Goal: Task Accomplishment & Management: Manage account settings

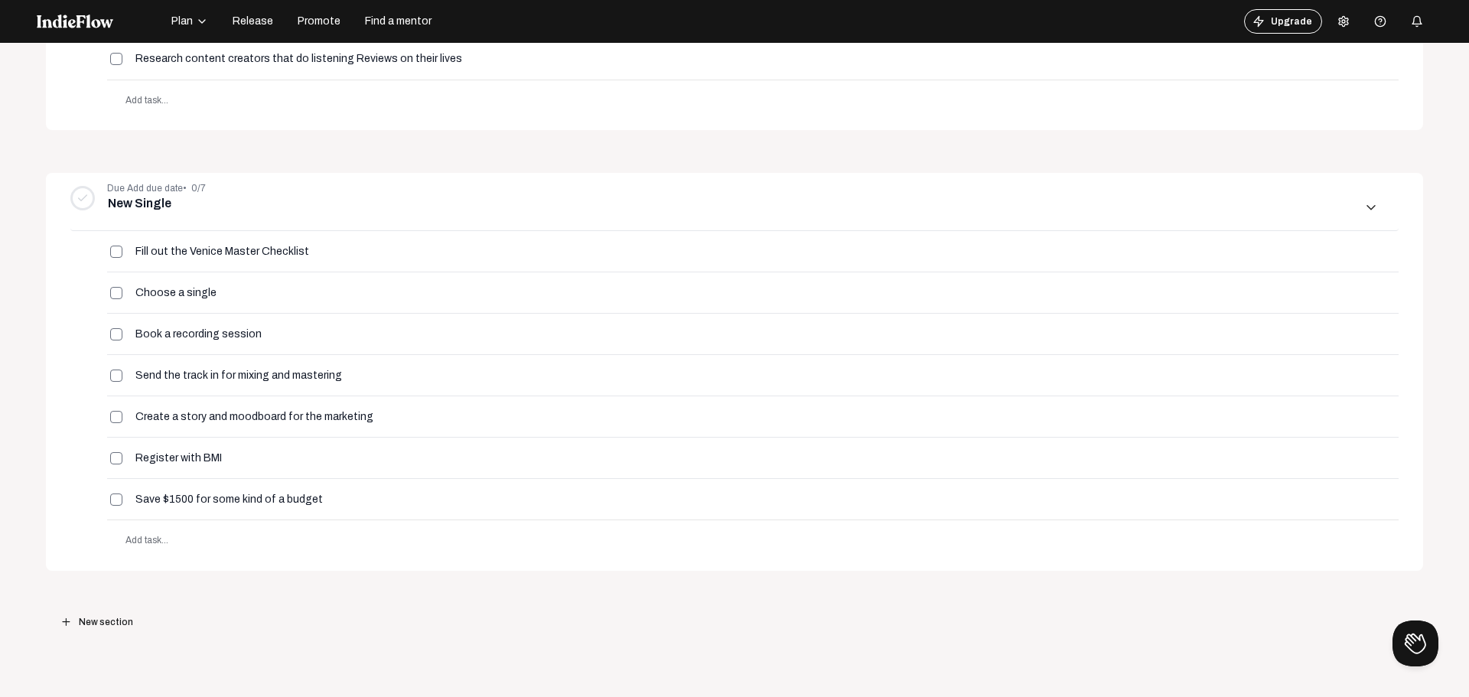
scroll to position [1474, 0]
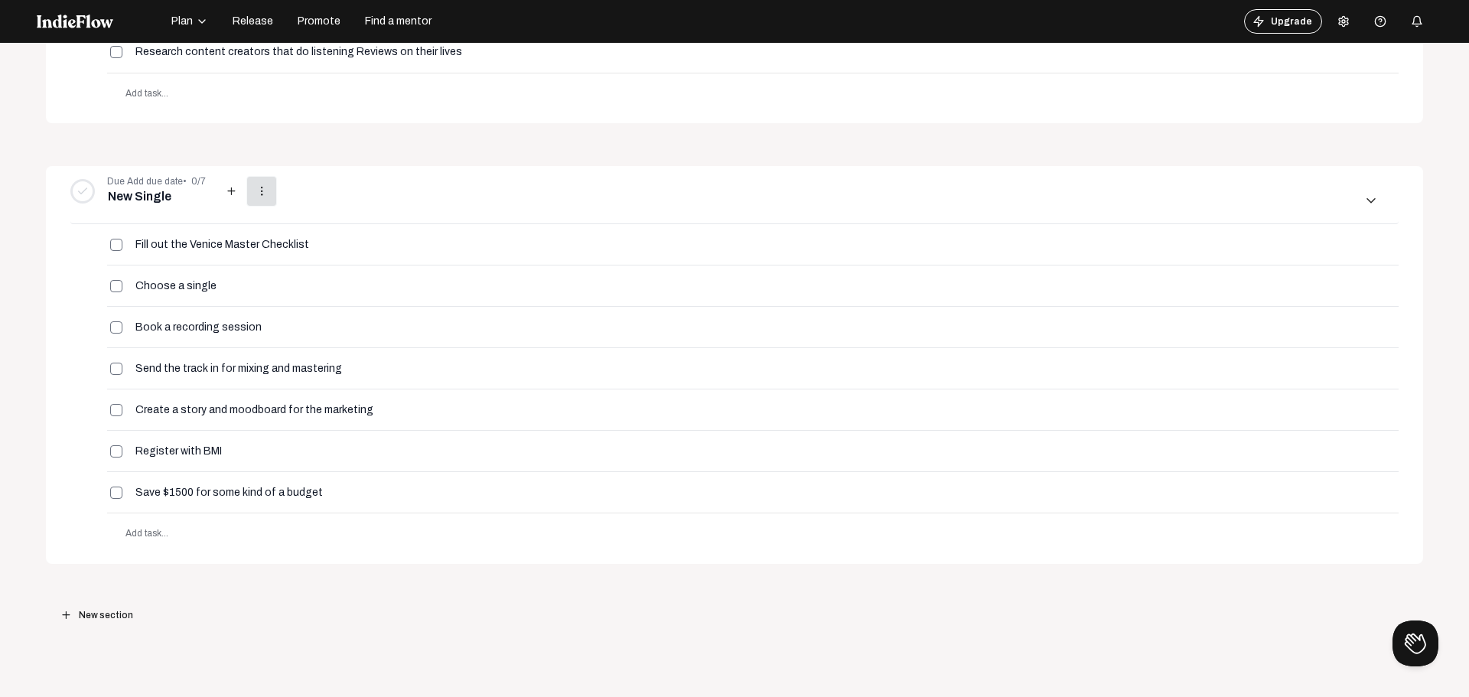
click at [255, 189] on mat-icon "more_vert" at bounding box center [262, 191] width 14 height 14
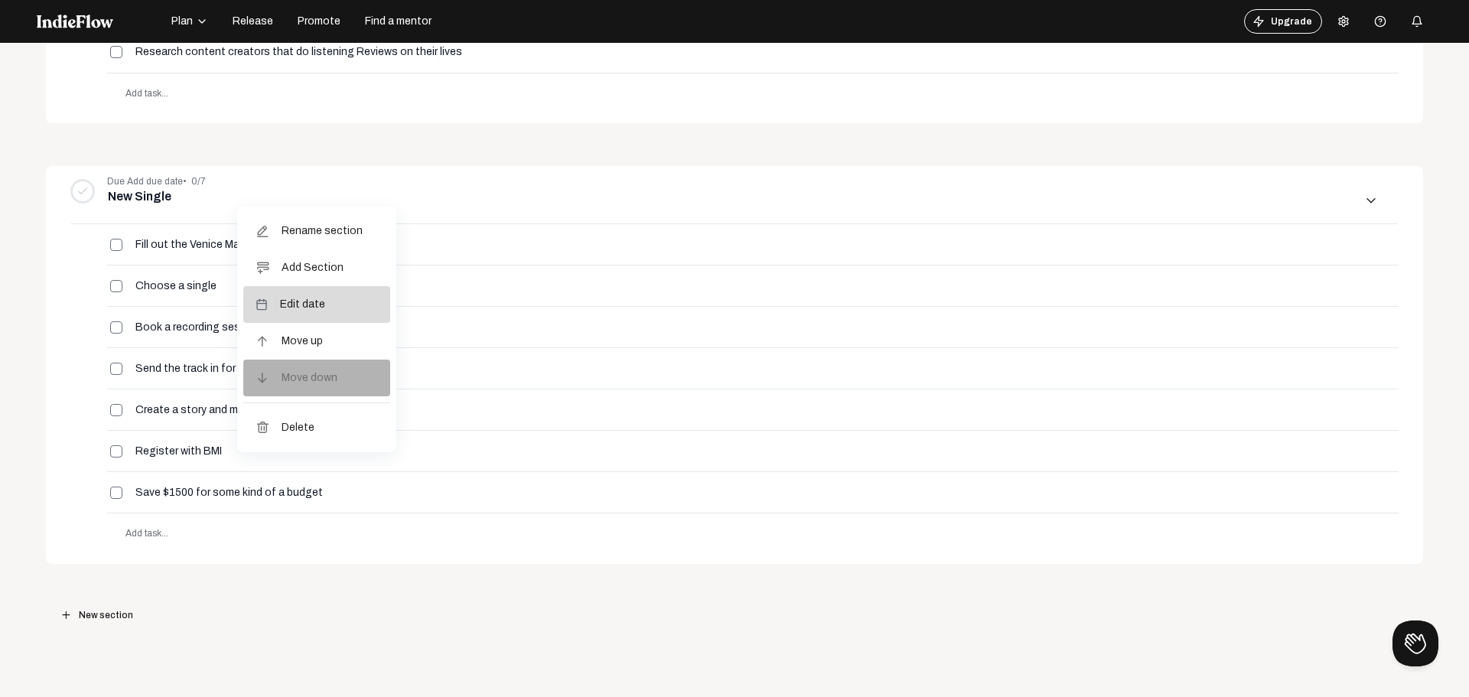
click at [304, 307] on span "Edit date" at bounding box center [302, 304] width 45 height 37
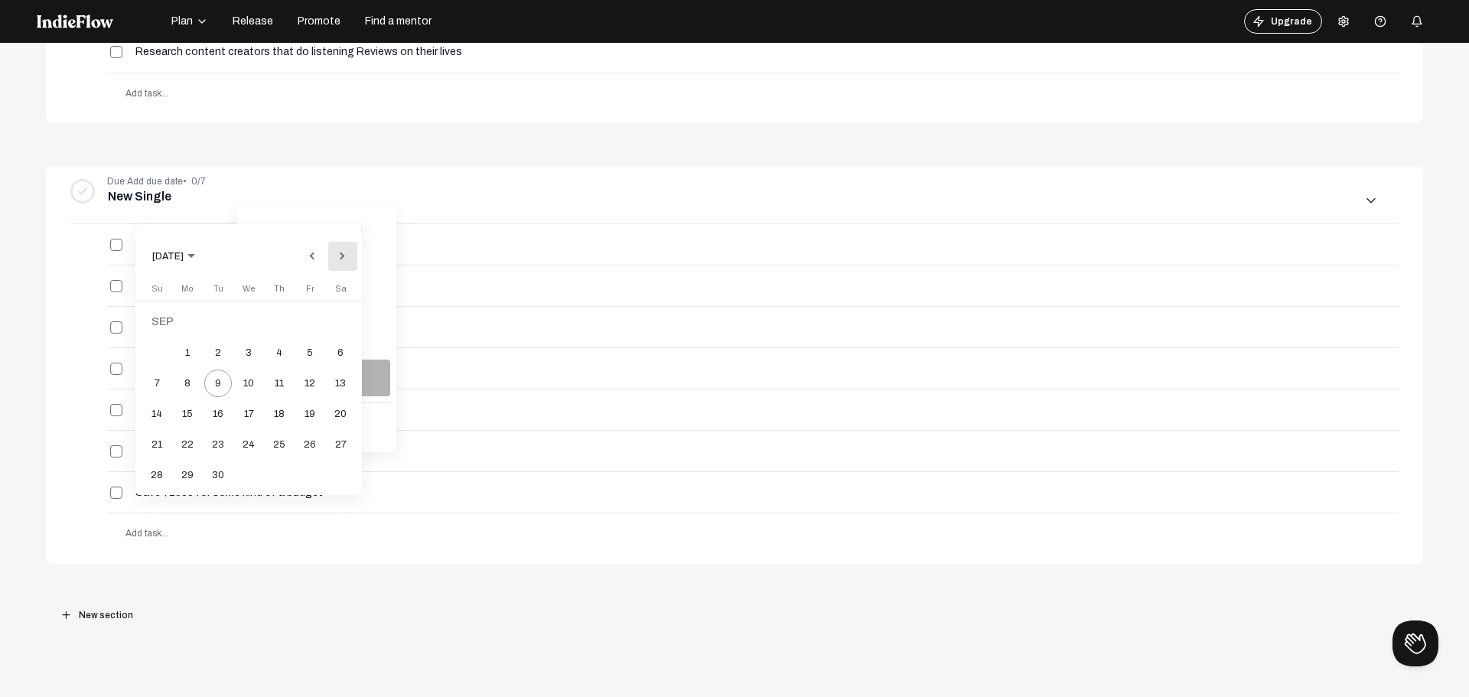
click at [340, 255] on button "Next month" at bounding box center [342, 256] width 31 height 31
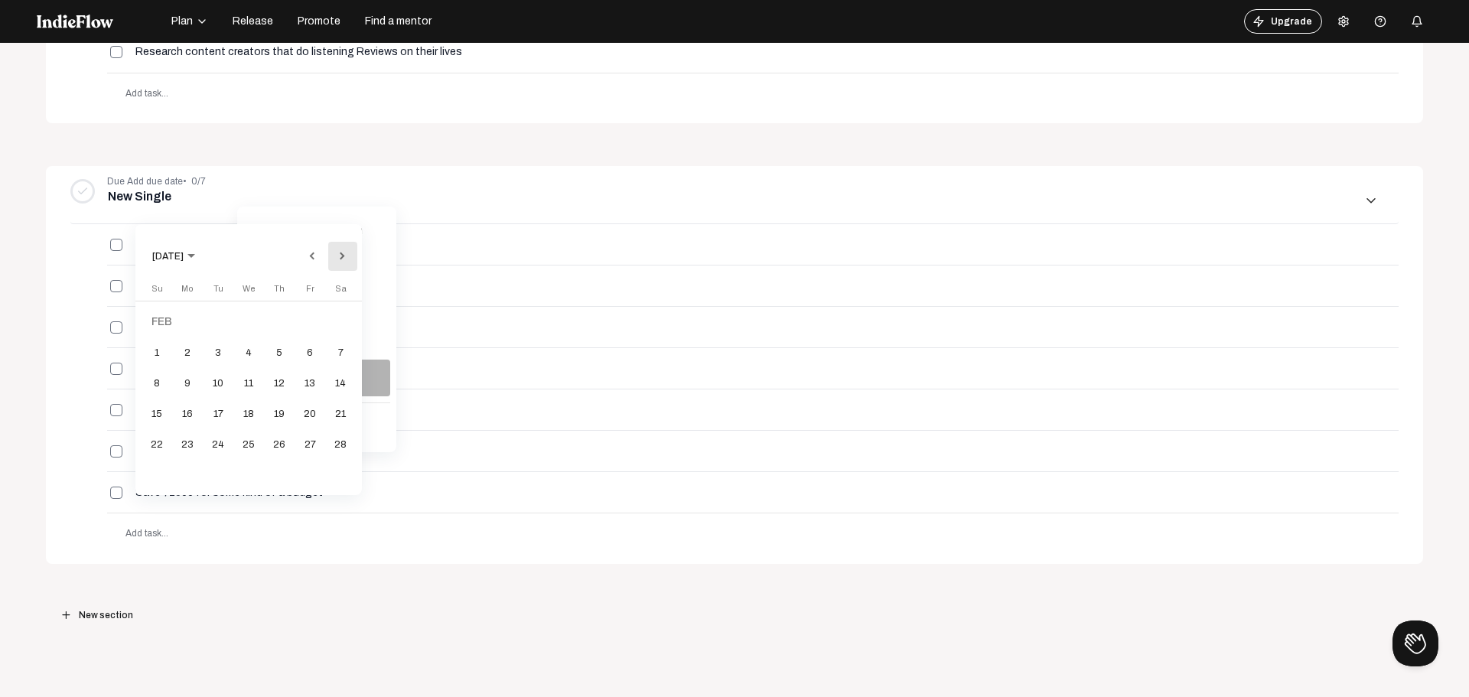
click at [340, 255] on button "Next month" at bounding box center [342, 256] width 31 height 31
click at [255, 420] on div "18" at bounding box center [249, 414] width 28 height 28
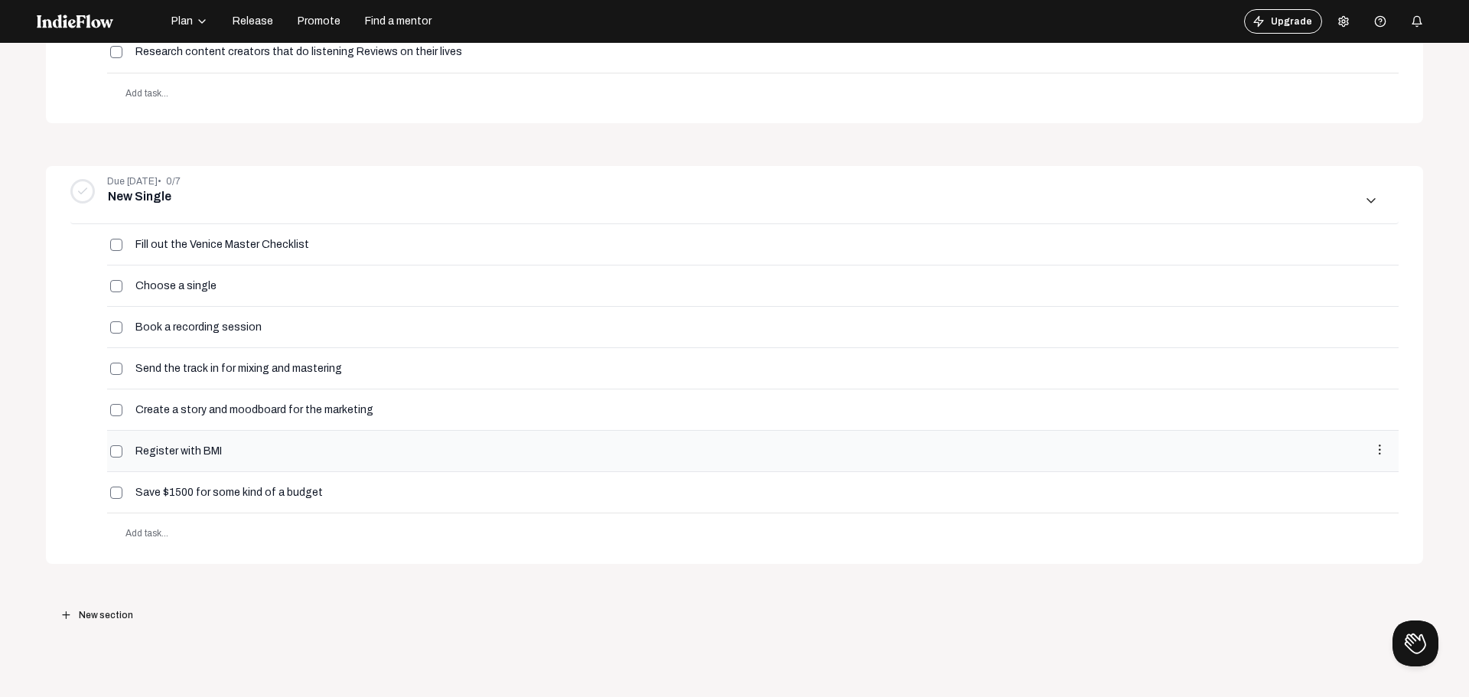
scroll to position [1091, 0]
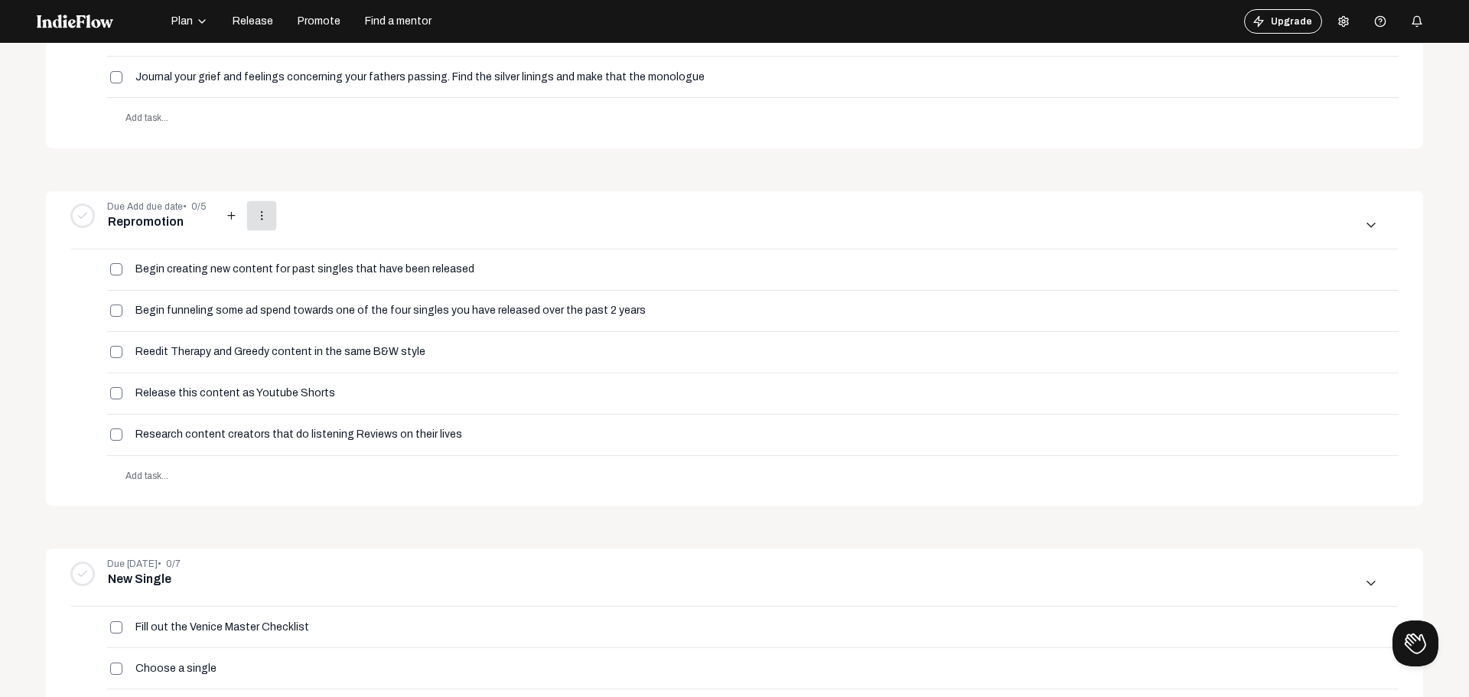
click at [255, 220] on mat-icon "more_vert" at bounding box center [262, 216] width 14 height 14
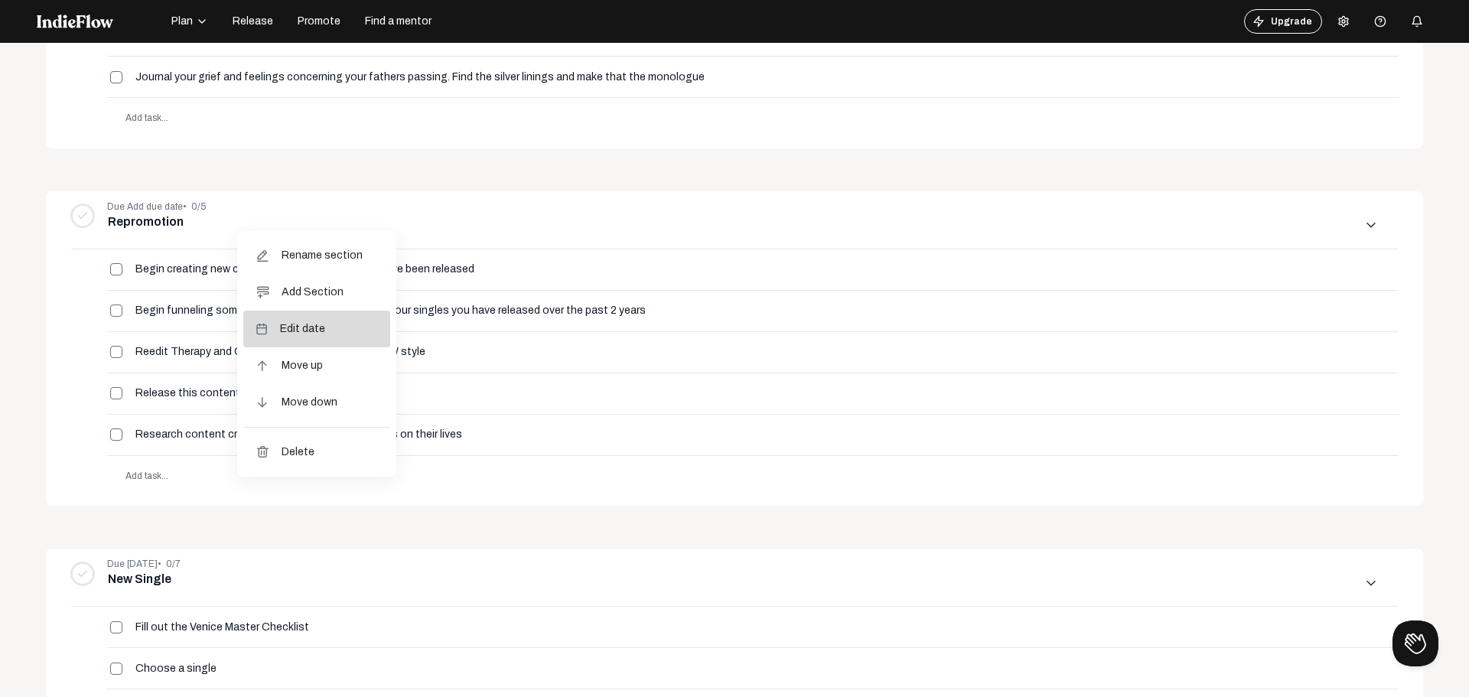
click at [324, 332] on button "Edit date" at bounding box center [316, 329] width 147 height 37
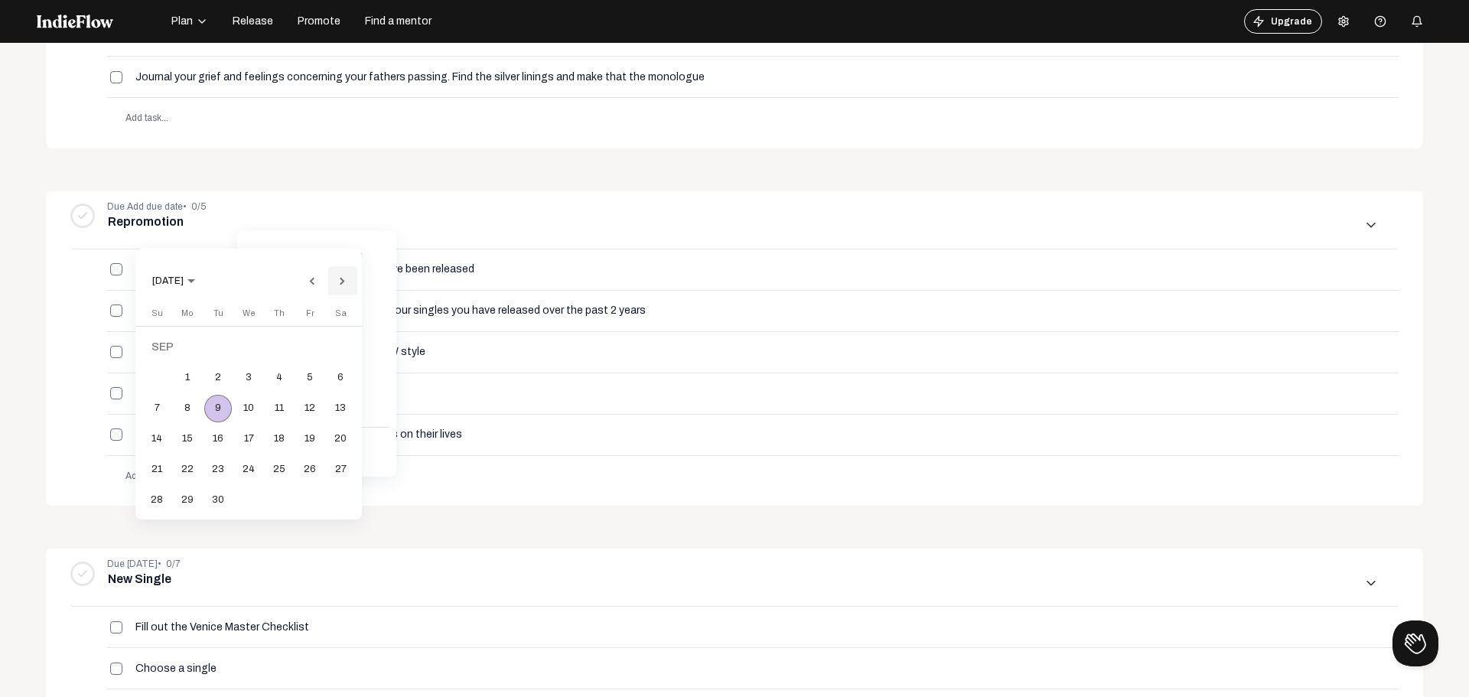
click at [334, 278] on button "Next month" at bounding box center [342, 280] width 31 height 31
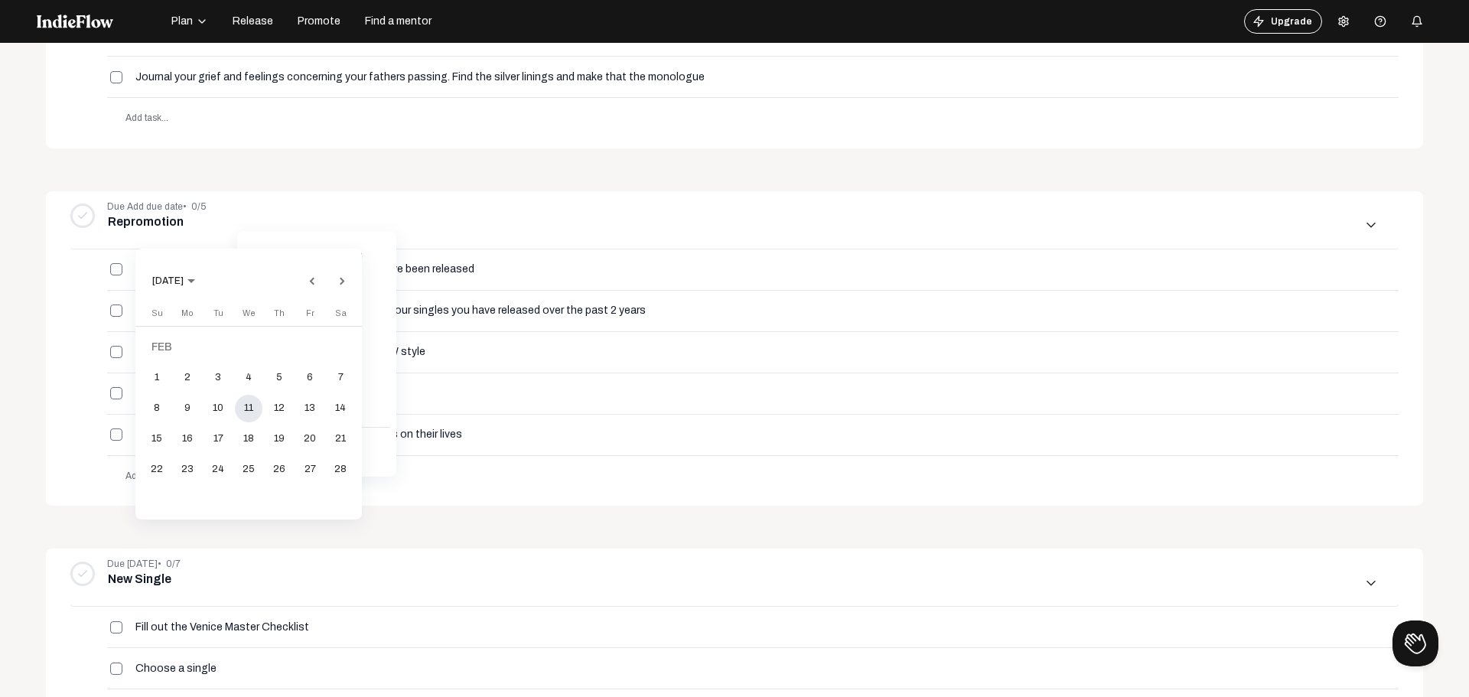
click at [257, 412] on div "11" at bounding box center [249, 409] width 28 height 28
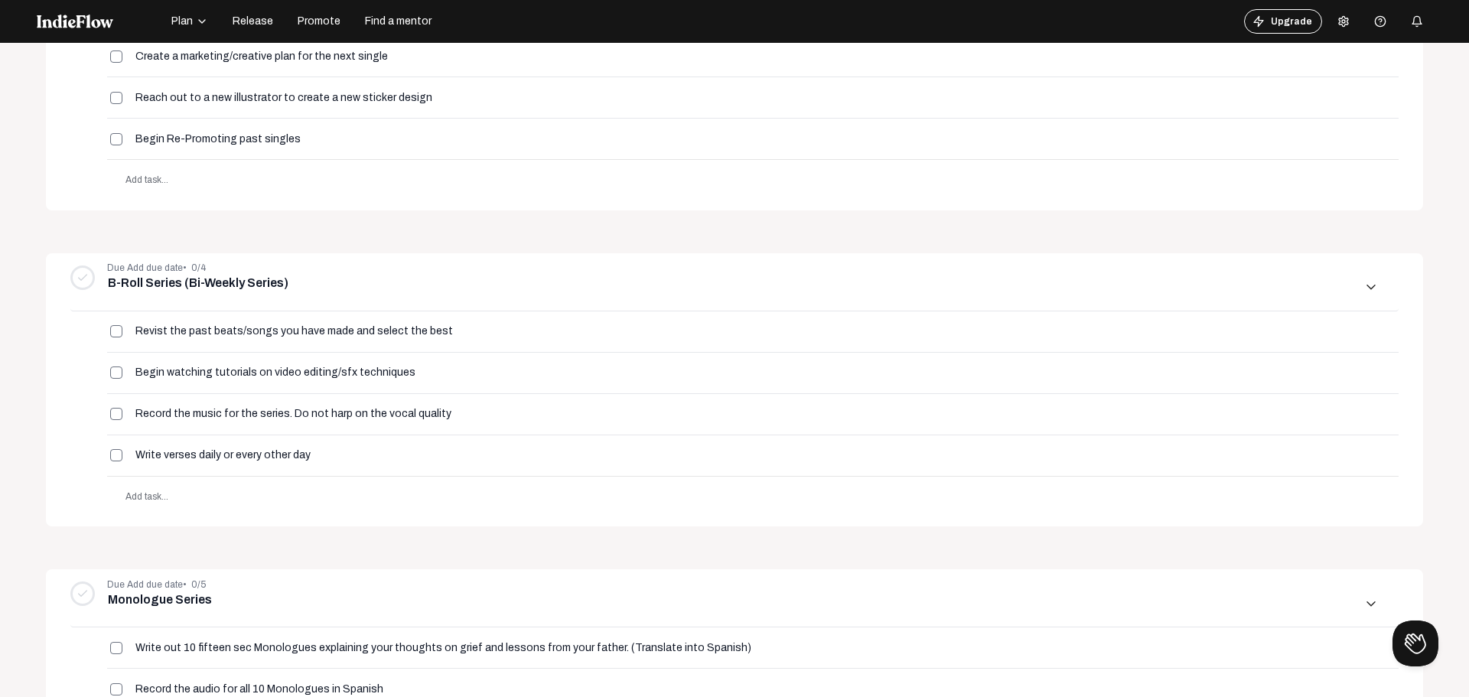
scroll to position [383, 0]
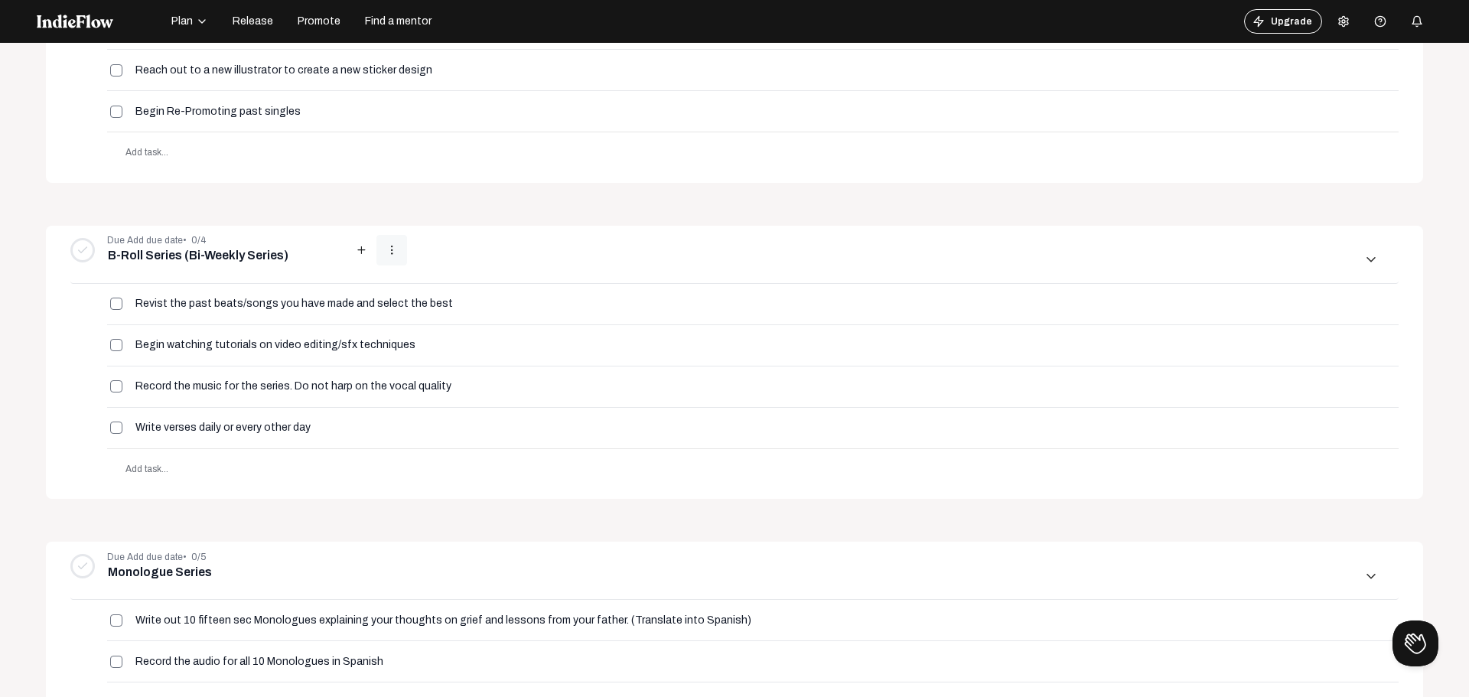
drag, startPoint x: 348, startPoint y: 252, endPoint x: 382, endPoint y: 250, distance: 33.7
click at [382, 250] on div "Due Add due date • 0/4 B-Roll Series (Bi-Weekly Series) add more_vert" at bounding box center [238, 249] width 337 height 31
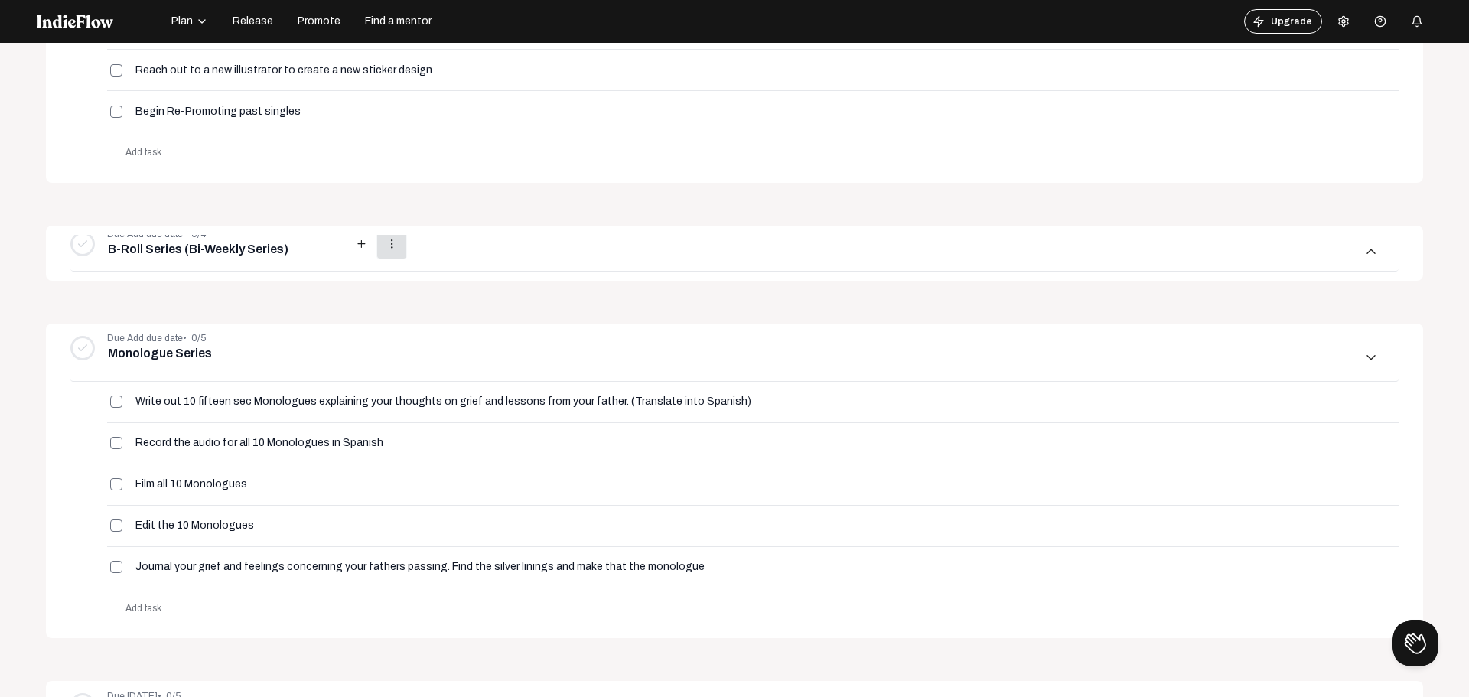
click at [385, 250] on mat-icon "more_vert" at bounding box center [392, 244] width 14 height 14
drag, startPoint x: 258, startPoint y: 308, endPoint x: 260, endPoint y: 298, distance: 10.2
click at [259, 308] on div at bounding box center [734, 348] width 1469 height 697
click at [670, 238] on mat-panel-title "Due Add due date • 0/4 B-Roll Series (Bi-Weekly Series) add more_vert arrow_upw…" at bounding box center [725, 252] width 1310 height 49
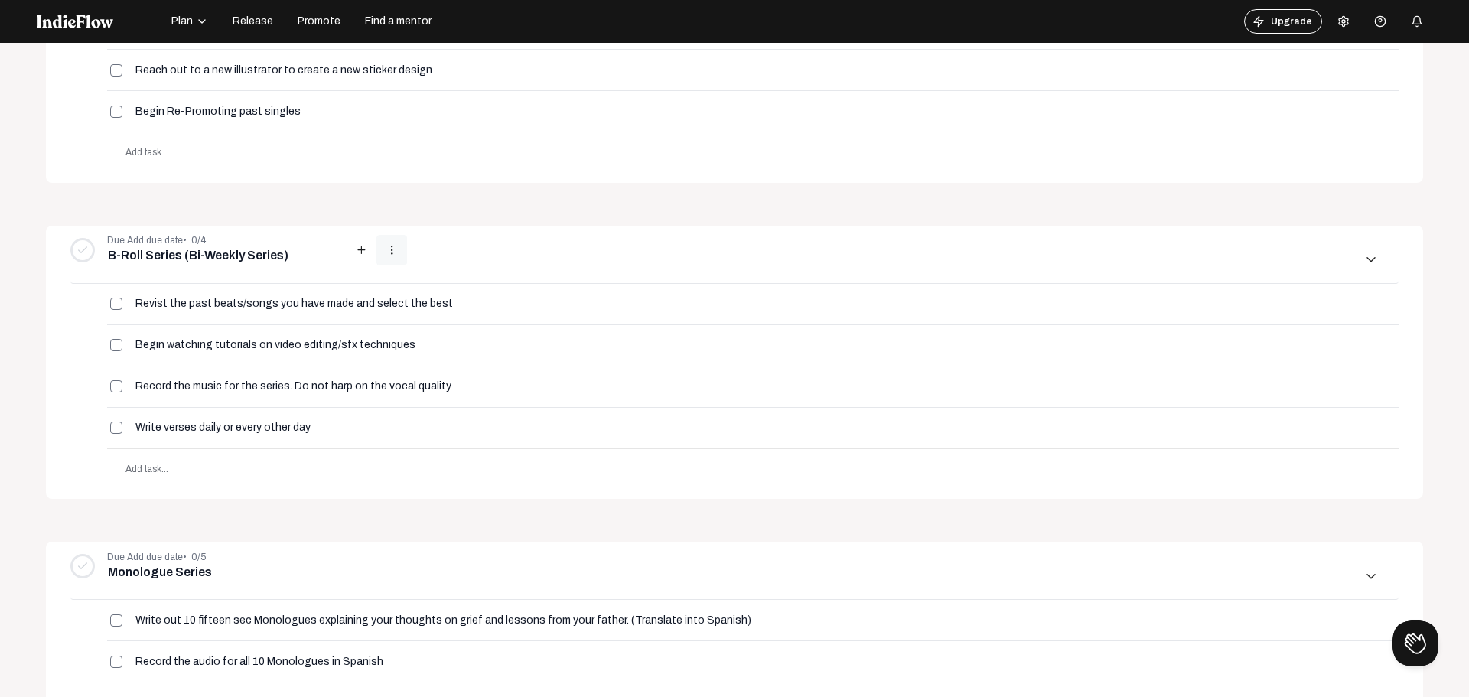
click at [376, 260] on button "more_vert" at bounding box center [391, 250] width 31 height 31
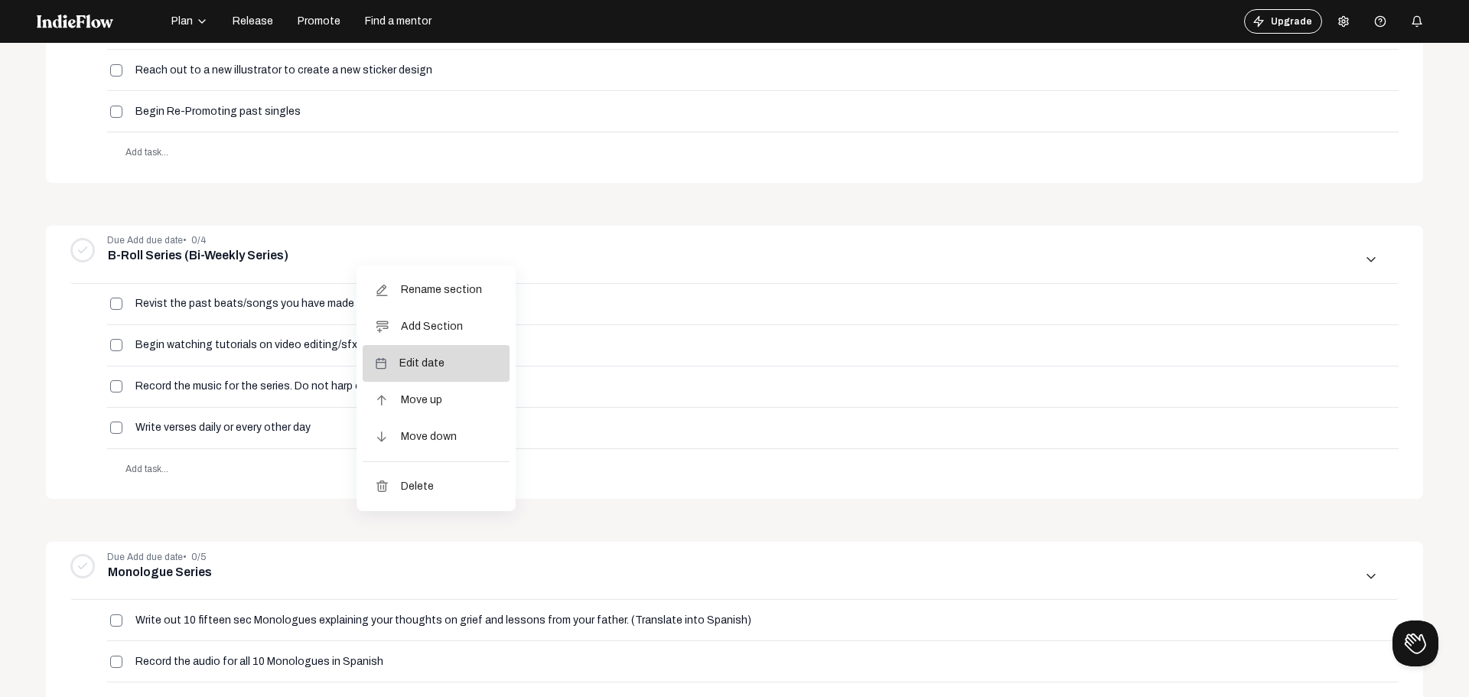
click at [429, 352] on span "Edit date" at bounding box center [421, 363] width 45 height 37
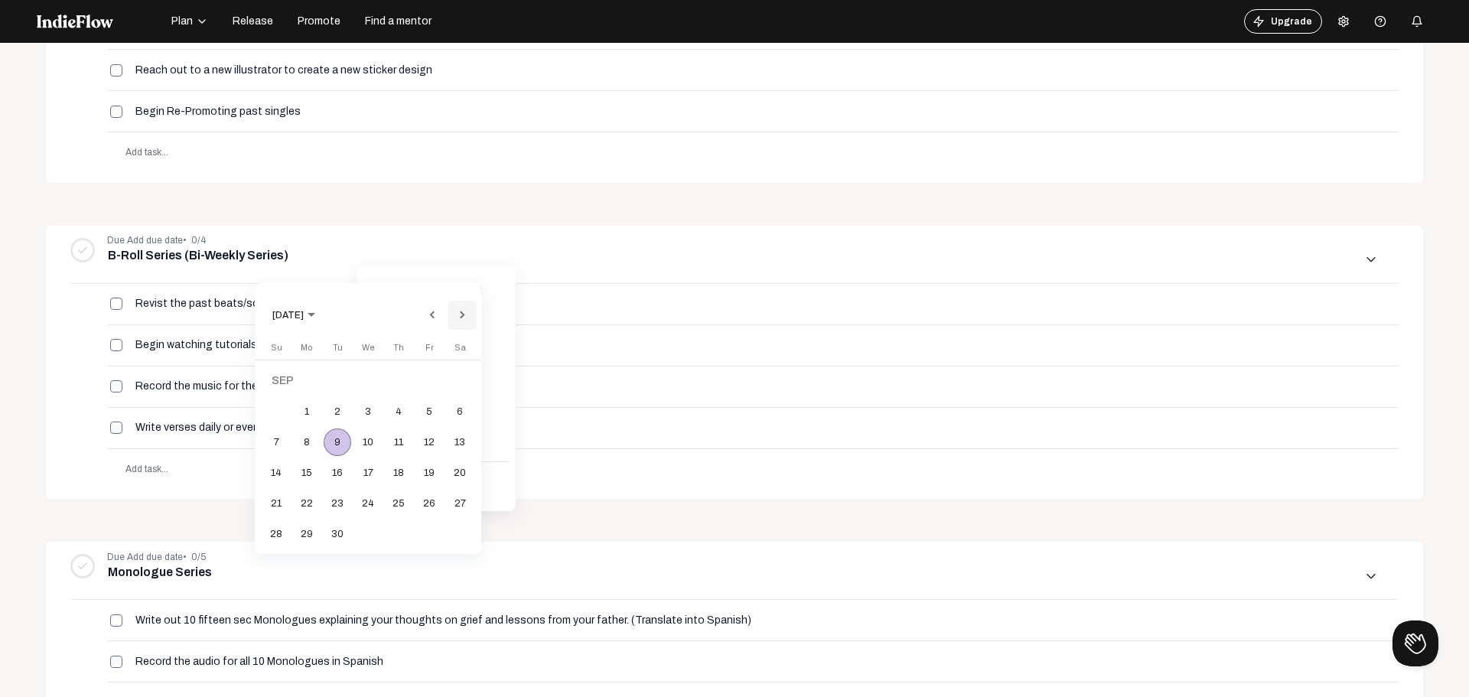
click at [470, 319] on button "Next month" at bounding box center [462, 315] width 31 height 31
click at [436, 314] on button "Previous month" at bounding box center [431, 315] width 31 height 31
click at [467, 311] on button "Next month" at bounding box center [462, 315] width 31 height 31
click at [334, 408] on div "7" at bounding box center [338, 412] width 28 height 28
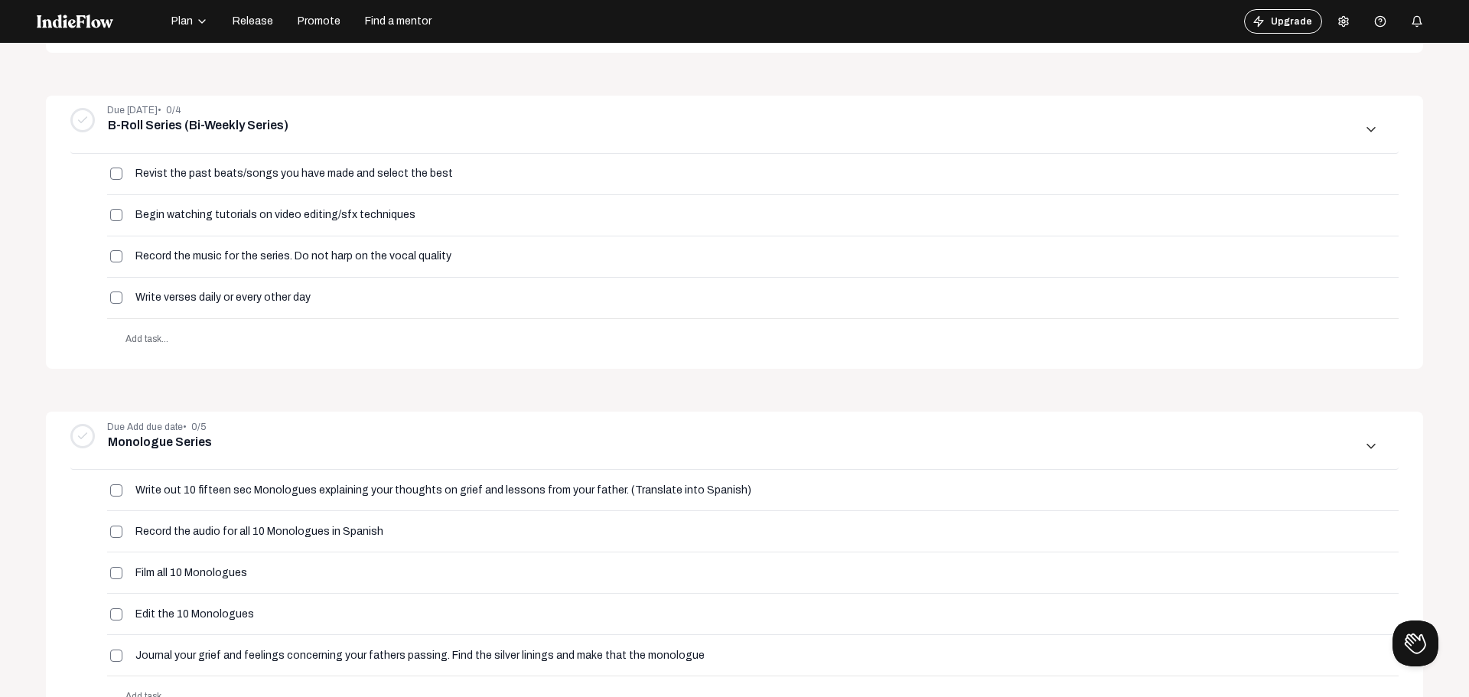
scroll to position [536, 0]
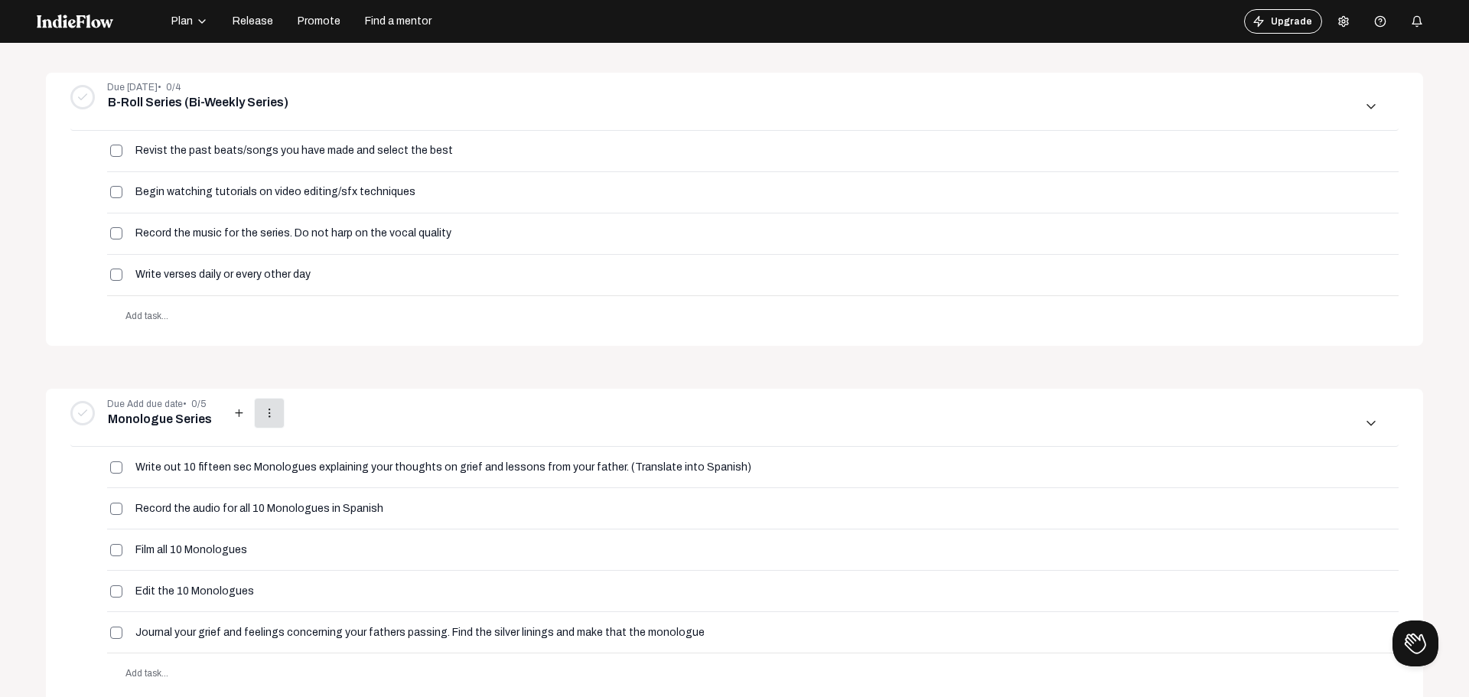
click at [262, 414] on mat-icon "more_vert" at bounding box center [269, 413] width 14 height 14
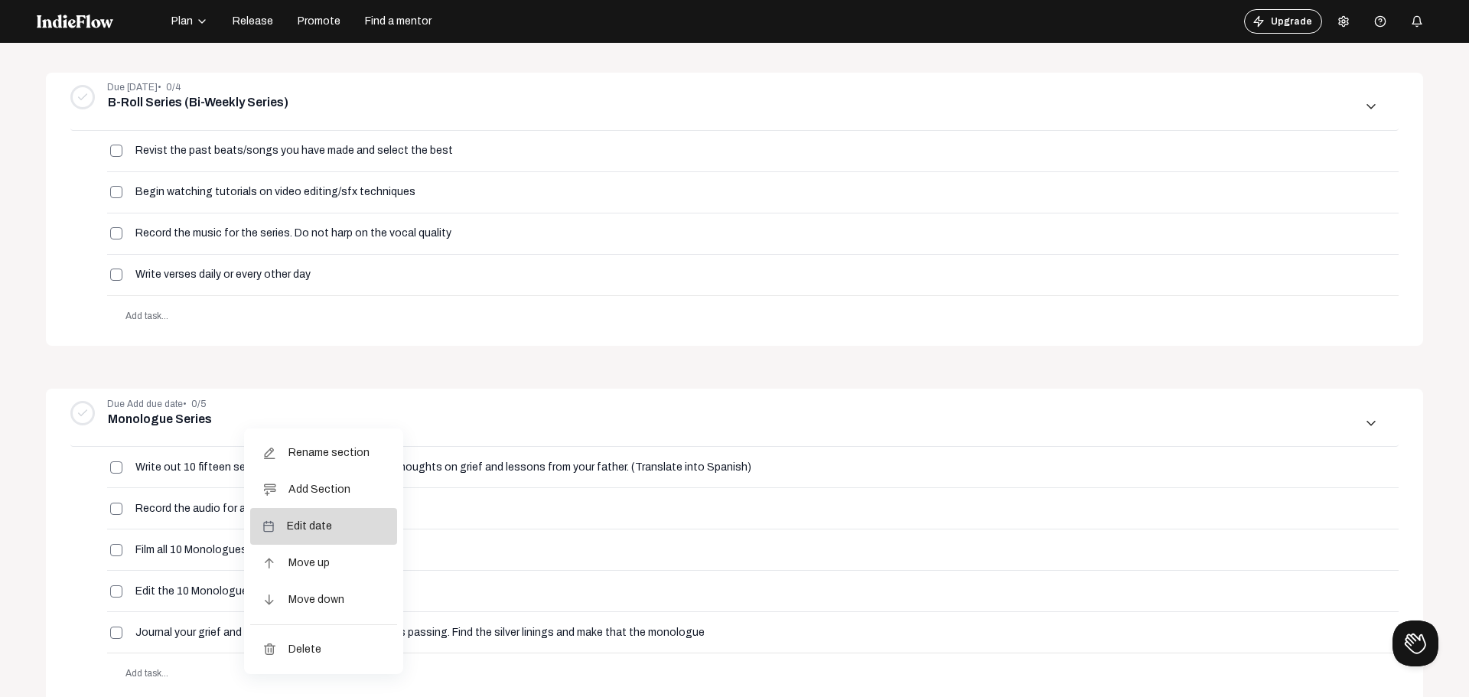
click at [318, 520] on span "Edit date" at bounding box center [309, 526] width 45 height 37
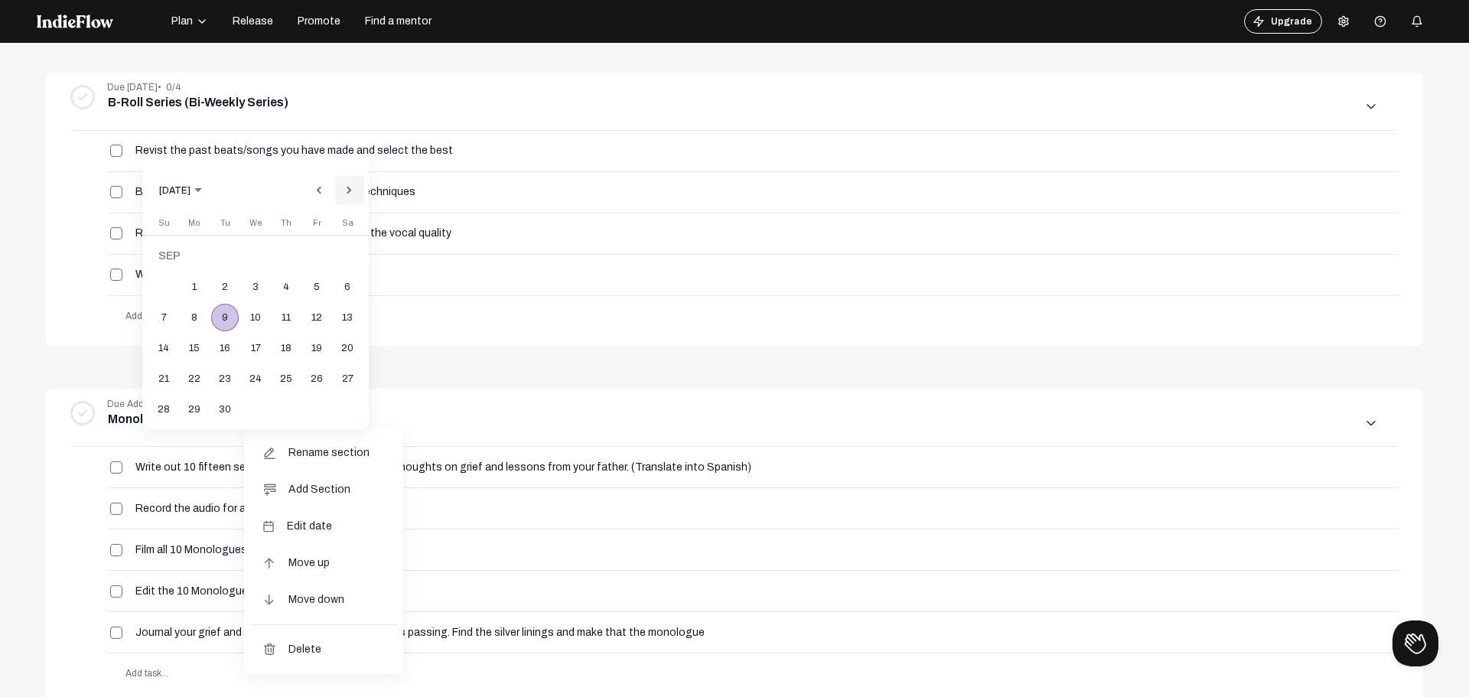
click at [358, 183] on button "Next month" at bounding box center [349, 190] width 31 height 31
click at [230, 294] on div "7" at bounding box center [225, 287] width 28 height 28
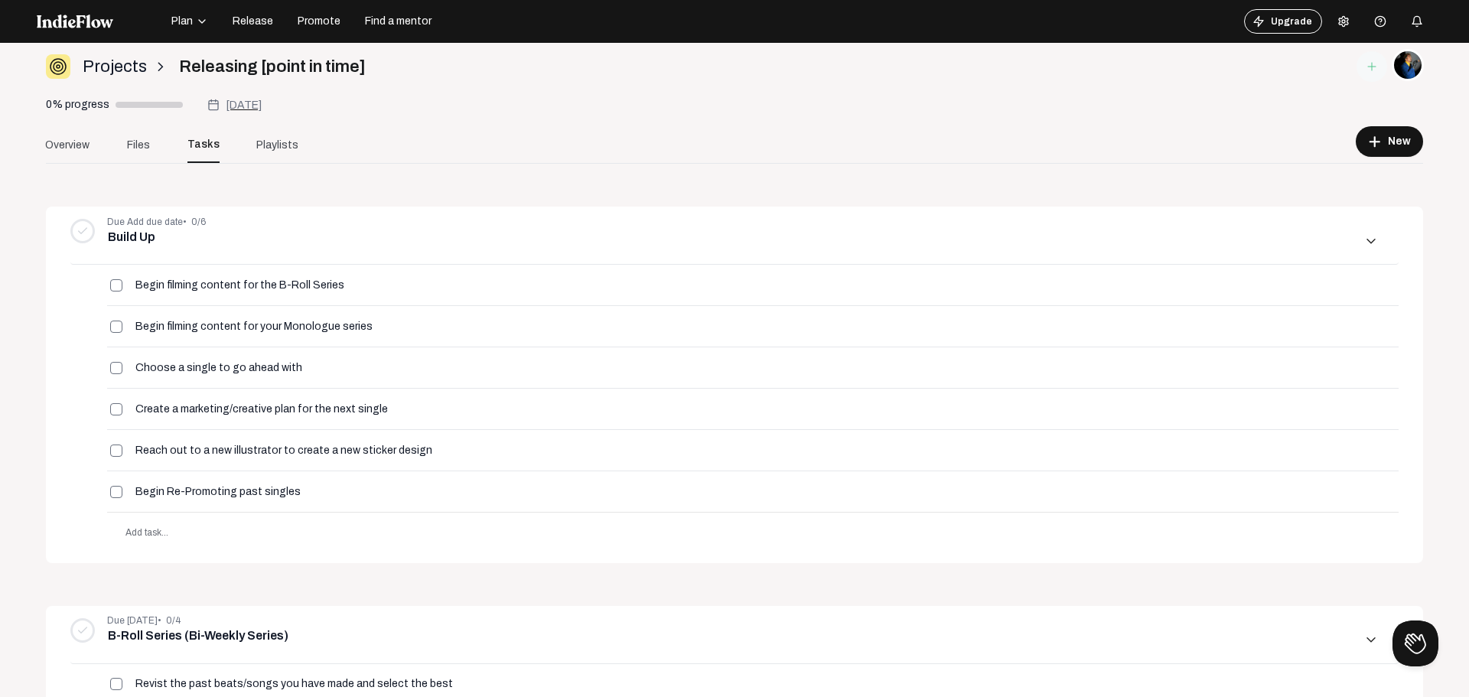
scroll to position [0, 0]
